Goal: Information Seeking & Learning: Learn about a topic

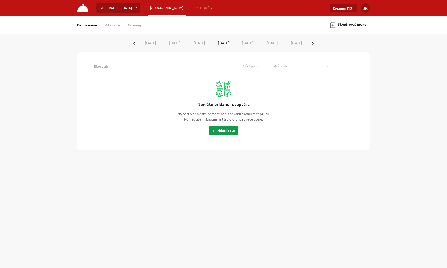
click at [231, 130] on button "+ Pridať jedlo" at bounding box center [223, 130] width 29 height 10
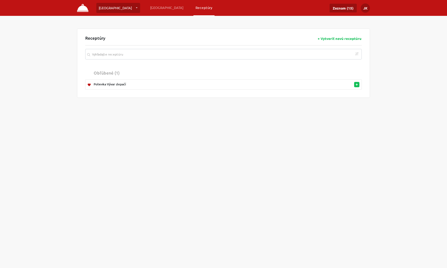
click at [84, 8] on img at bounding box center [82, 8] width 11 height 8
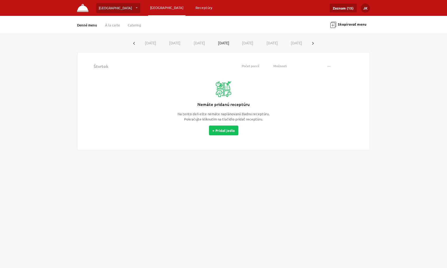
click at [194, 8] on link "Receptúry" at bounding box center [204, 8] width 21 height 10
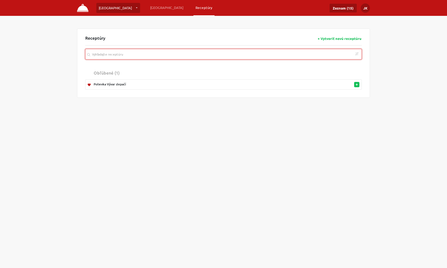
click at [148, 55] on input "search" at bounding box center [223, 54] width 277 height 11
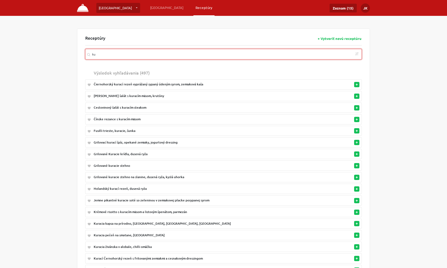
type input "k"
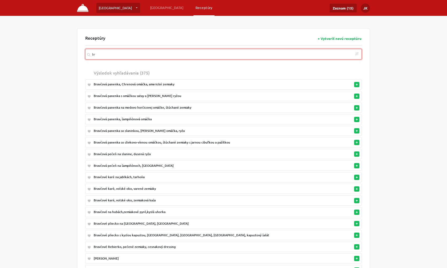
type input "b"
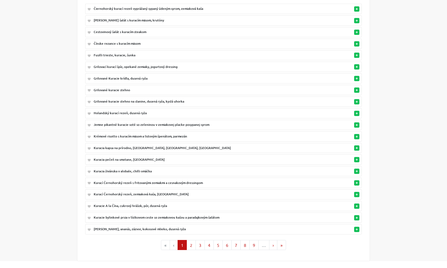
scroll to position [77, 0]
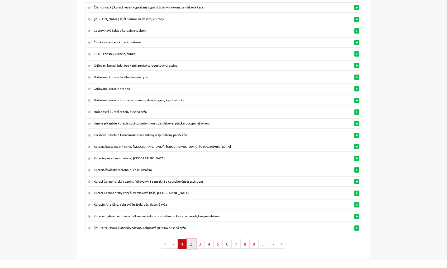
click at [194, 238] on button "2" at bounding box center [191, 243] width 9 height 10
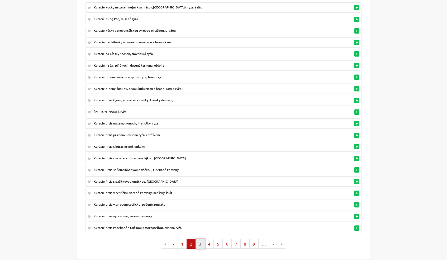
click at [201, 240] on button "3" at bounding box center [200, 243] width 9 height 10
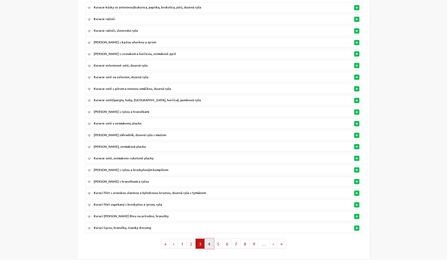
click at [209, 240] on button "4" at bounding box center [209, 243] width 9 height 10
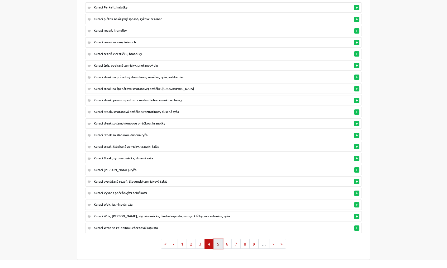
click at [219, 239] on button "5" at bounding box center [218, 243] width 9 height 10
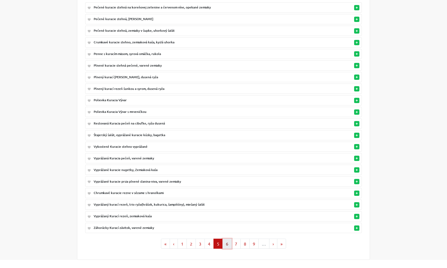
click at [227, 240] on button "6" at bounding box center [227, 243] width 9 height 10
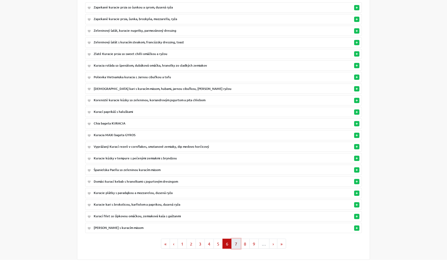
click at [235, 238] on button "7" at bounding box center [236, 243] width 9 height 10
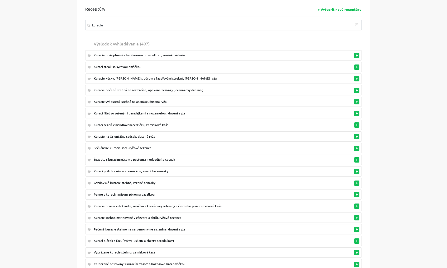
scroll to position [0, 0]
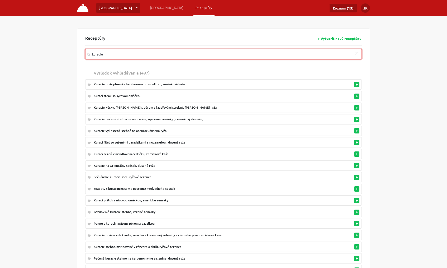
click at [111, 53] on input "kuracie" at bounding box center [223, 54] width 277 height 11
type input "k"
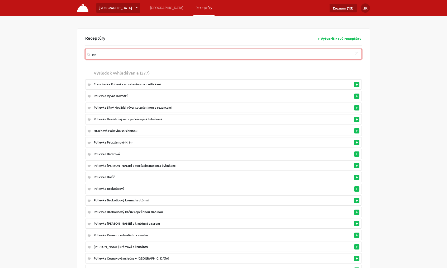
type input "p"
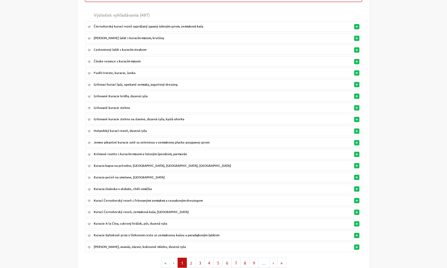
scroll to position [77, 0]
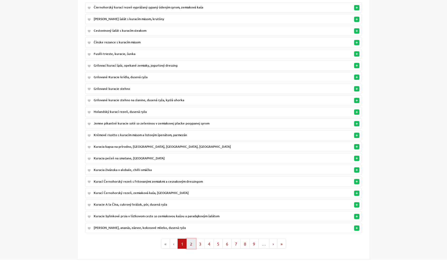
click at [193, 238] on button "2" at bounding box center [191, 243] width 9 height 10
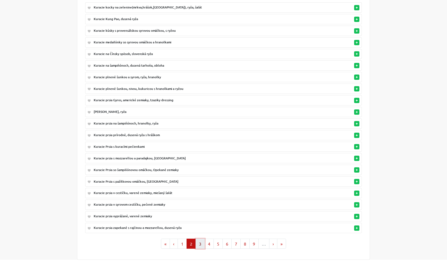
click at [200, 239] on button "3" at bounding box center [200, 243] width 9 height 10
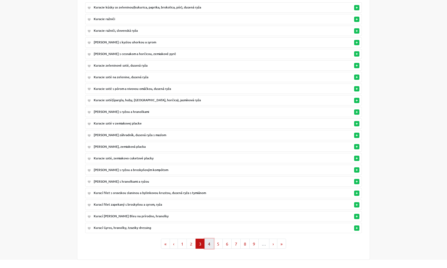
click at [209, 239] on button "4" at bounding box center [209, 243] width 9 height 10
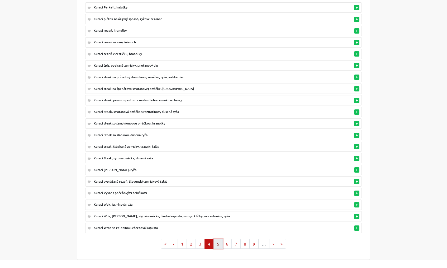
click at [219, 239] on button "5" at bounding box center [218, 243] width 9 height 10
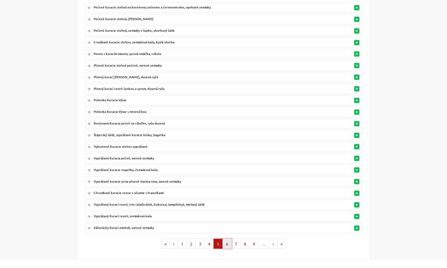
click at [229, 239] on button "6" at bounding box center [227, 243] width 9 height 10
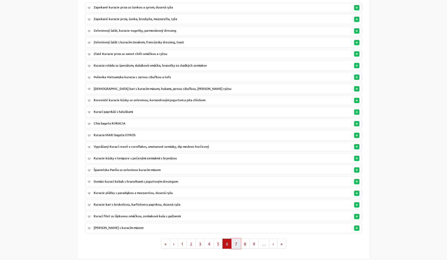
click at [236, 239] on button "7" at bounding box center [236, 243] width 9 height 10
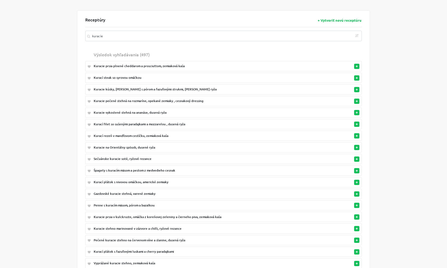
scroll to position [18, 0]
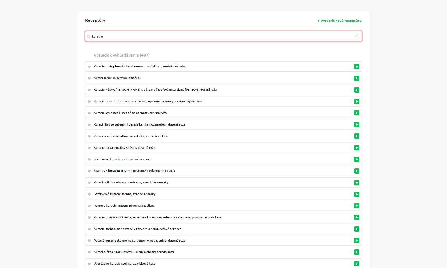
click at [113, 37] on input "kuracie" at bounding box center [223, 36] width 277 height 11
type input "k"
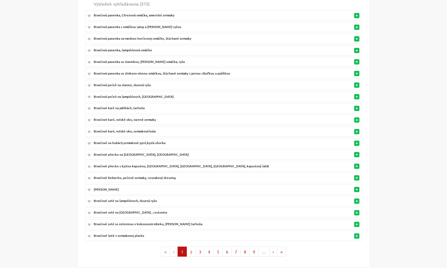
scroll to position [77, 0]
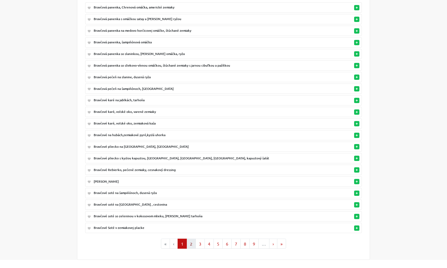
type input "bravcove"
click at [193, 239] on button "2" at bounding box center [191, 243] width 9 height 10
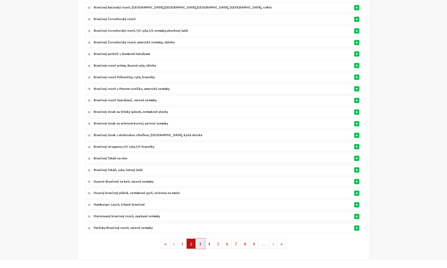
click at [201, 240] on button "3" at bounding box center [200, 243] width 9 height 10
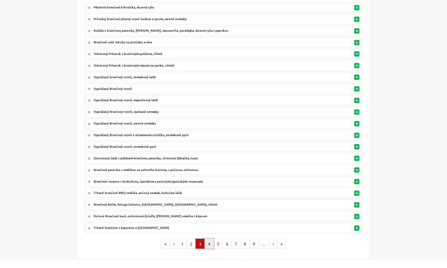
click at [210, 241] on button "4" at bounding box center [209, 243] width 9 height 10
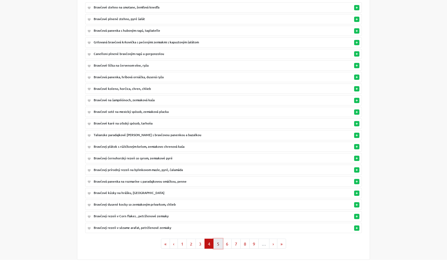
click at [219, 240] on button "5" at bounding box center [218, 243] width 9 height 10
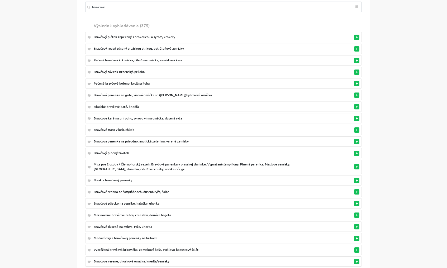
scroll to position [81, 0]
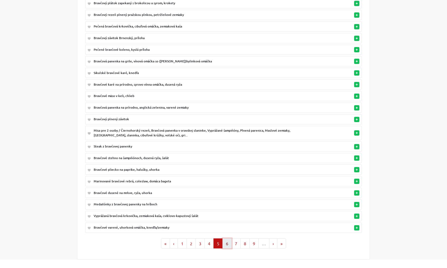
click at [227, 239] on button "6" at bounding box center [227, 243] width 9 height 10
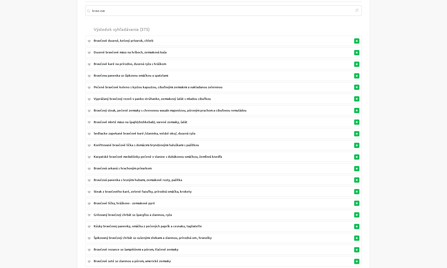
scroll to position [43, 0]
